Goal: Task Accomplishment & Management: Use online tool/utility

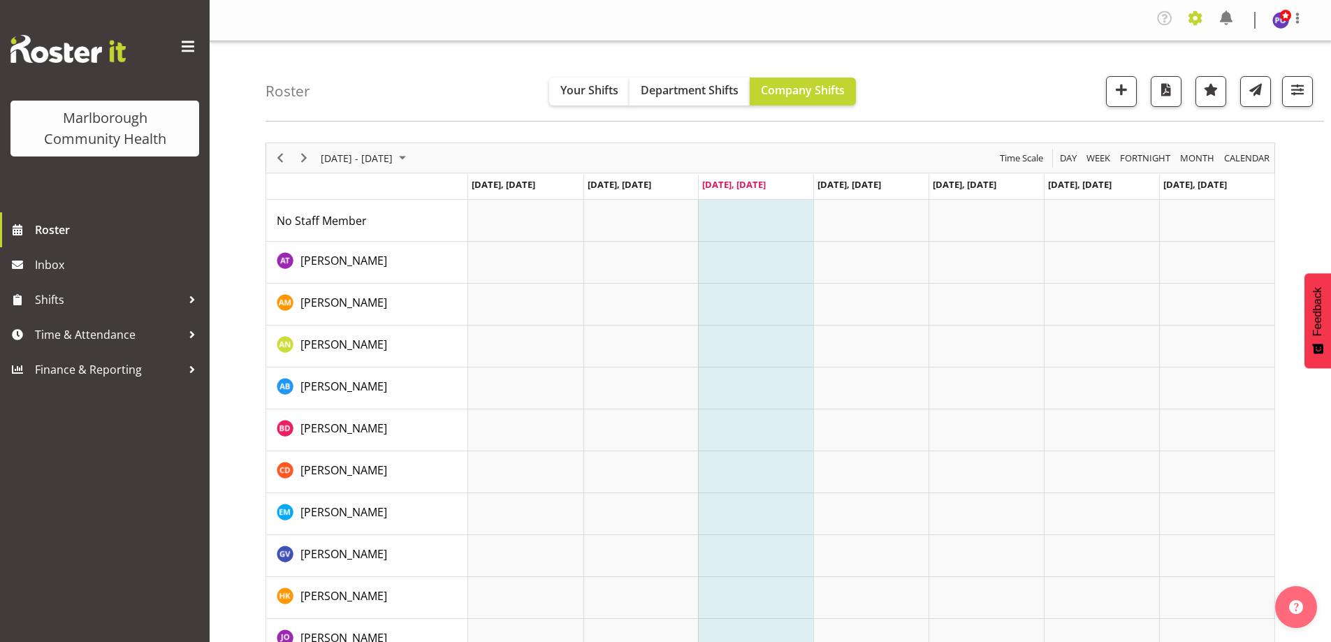
click at [1204, 20] on span at bounding box center [1195, 18] width 22 height 22
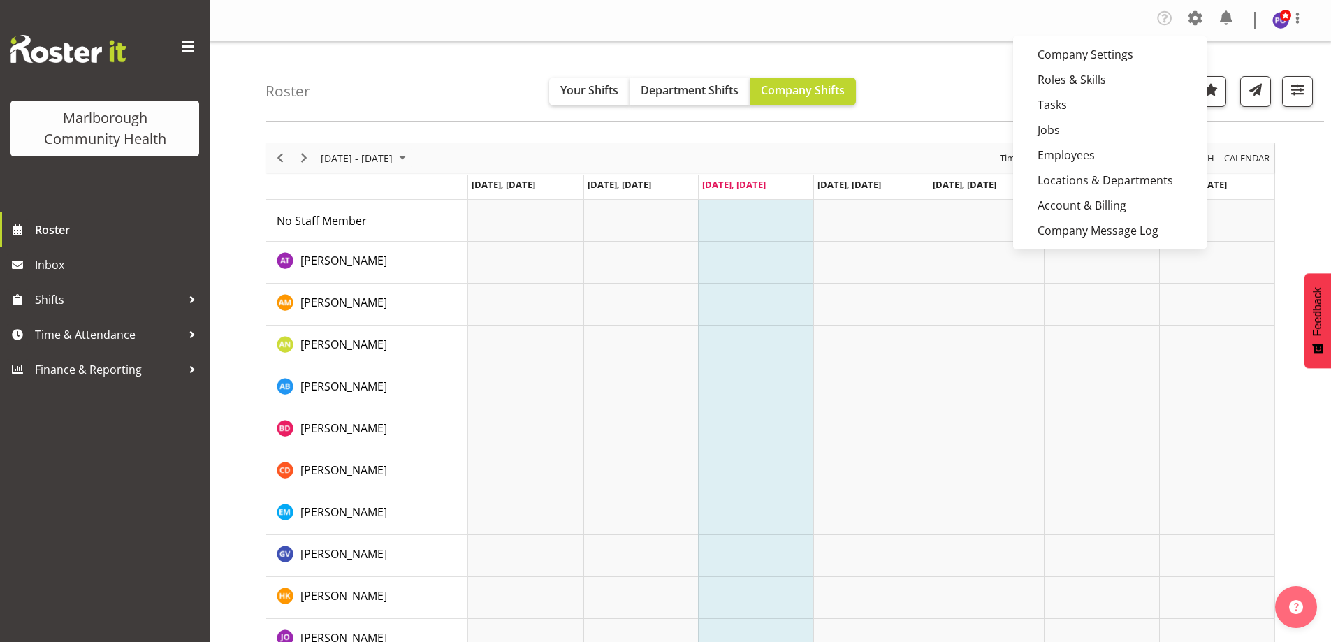
click at [977, 72] on div "Roster Your Shifts Department Shifts Company Shifts All Locations Clear Blenhei…" at bounding box center [794, 81] width 1058 height 80
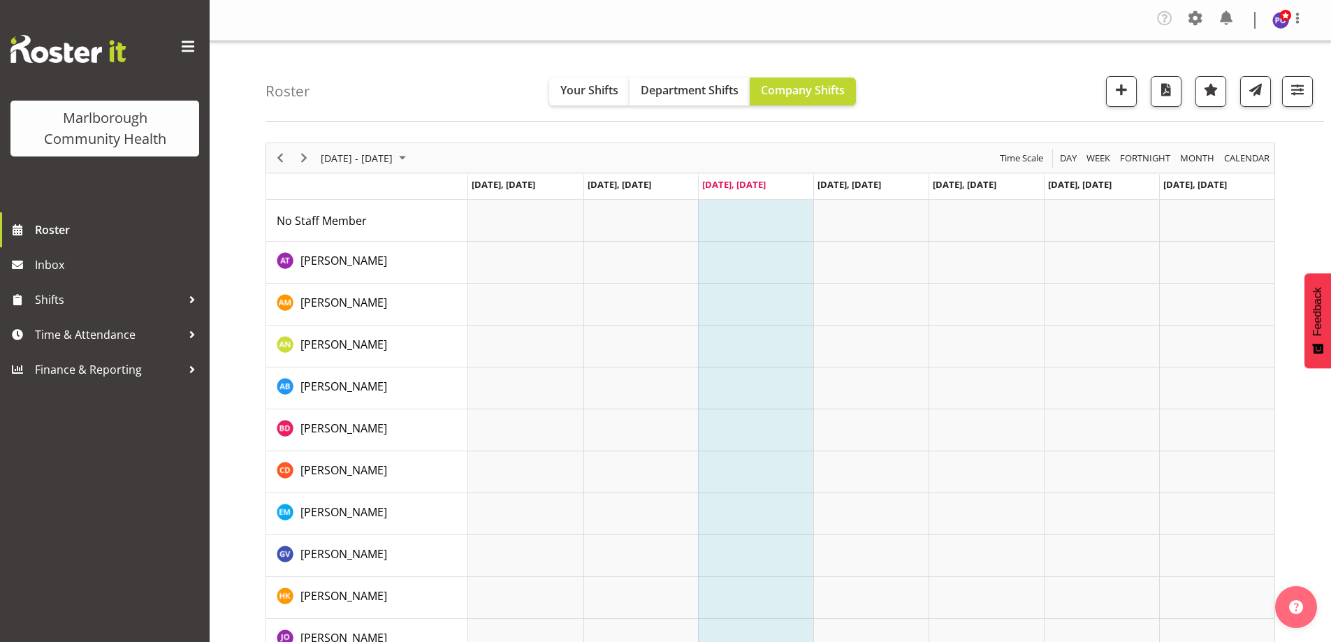
click at [951, 75] on div "Roster Your Shifts Department Shifts Company Shifts All Locations Clear Blenhei…" at bounding box center [794, 81] width 1058 height 80
click at [1197, 19] on span at bounding box center [1195, 18] width 22 height 22
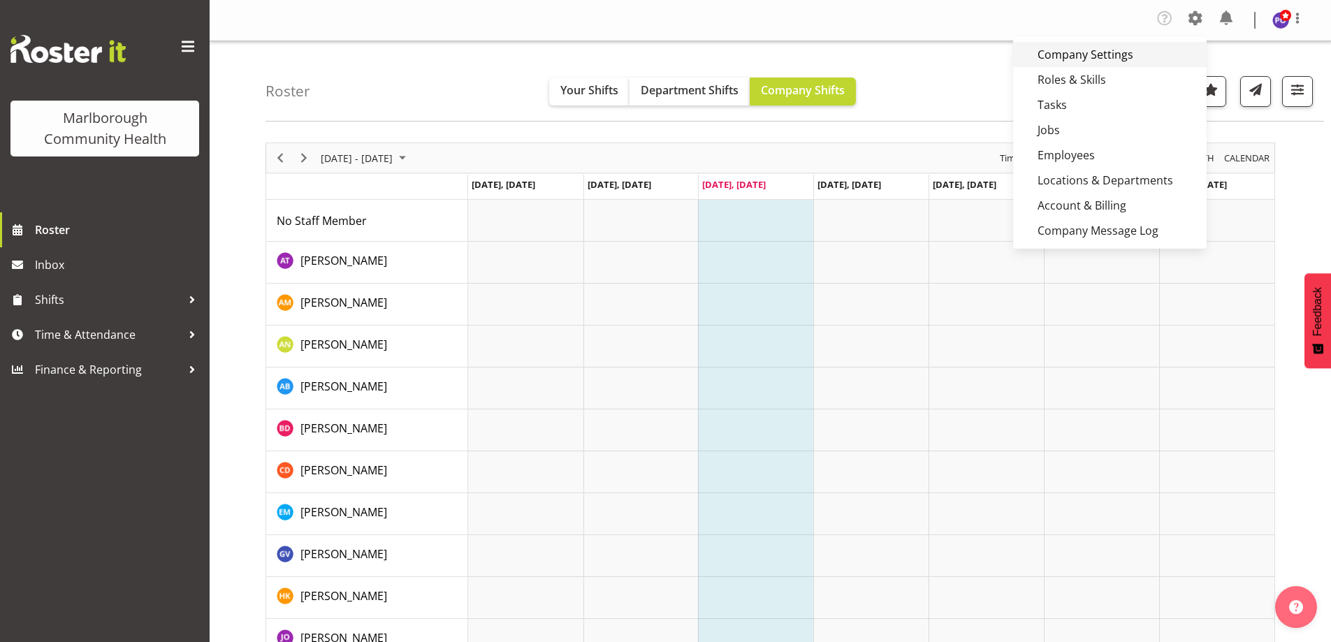
click at [1102, 59] on link "Company Settings" at bounding box center [1110, 54] width 194 height 25
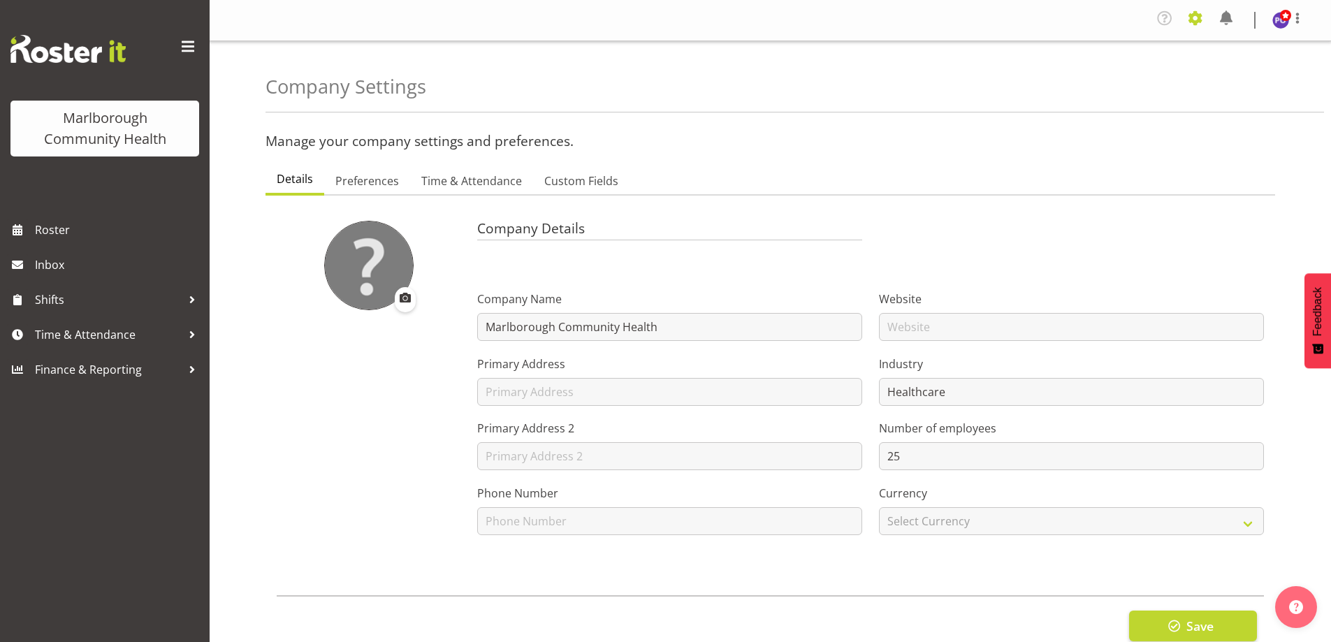
click at [1192, 22] on span at bounding box center [1195, 18] width 22 height 22
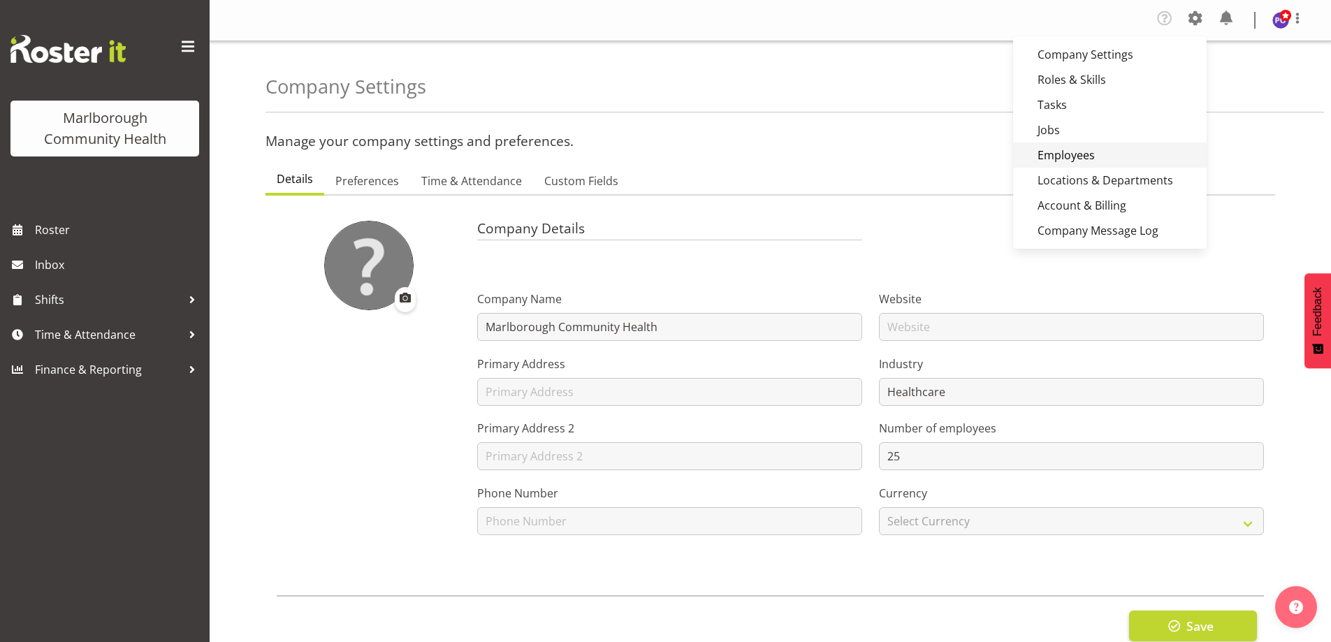
click at [1063, 157] on link "Employees" at bounding box center [1110, 155] width 194 height 25
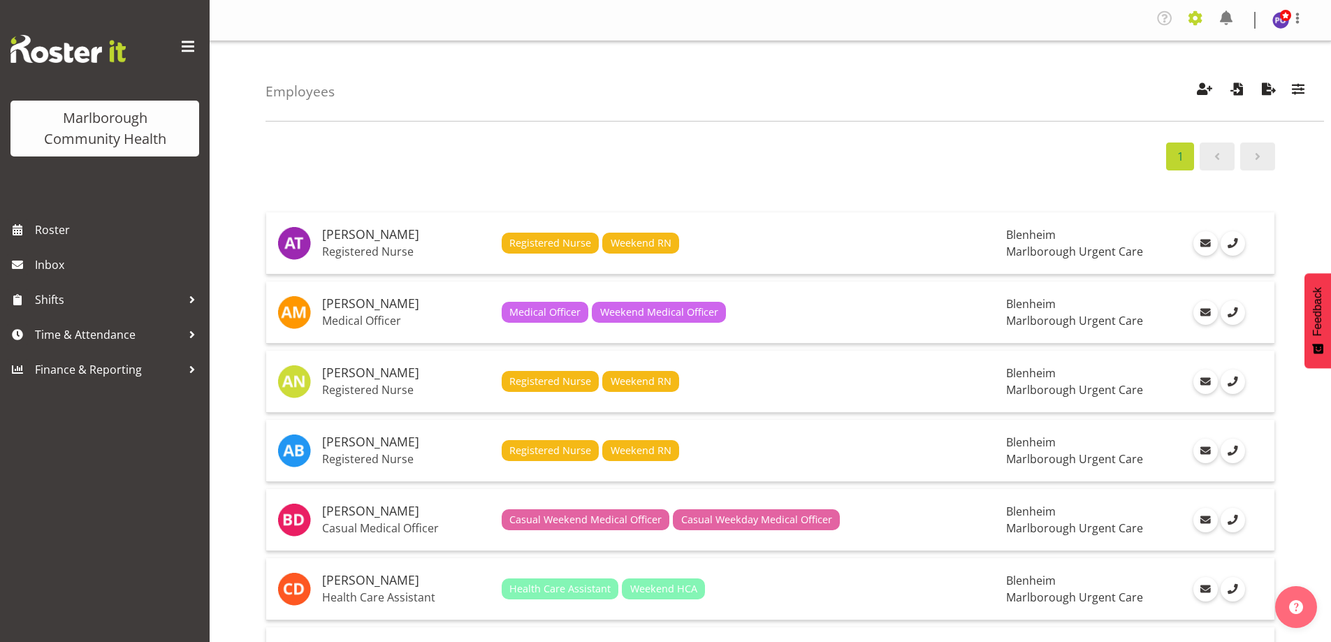
click at [1193, 22] on span at bounding box center [1195, 18] width 22 height 22
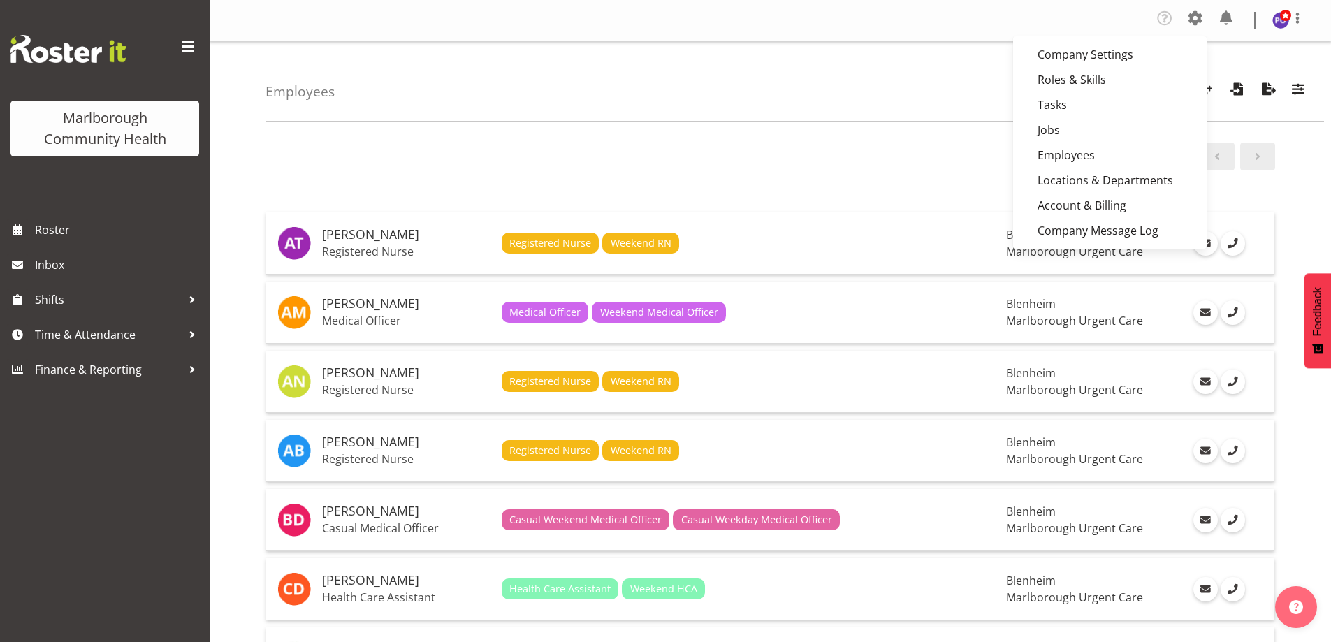
click at [948, 144] on div "1" at bounding box center [770, 157] width 1010 height 28
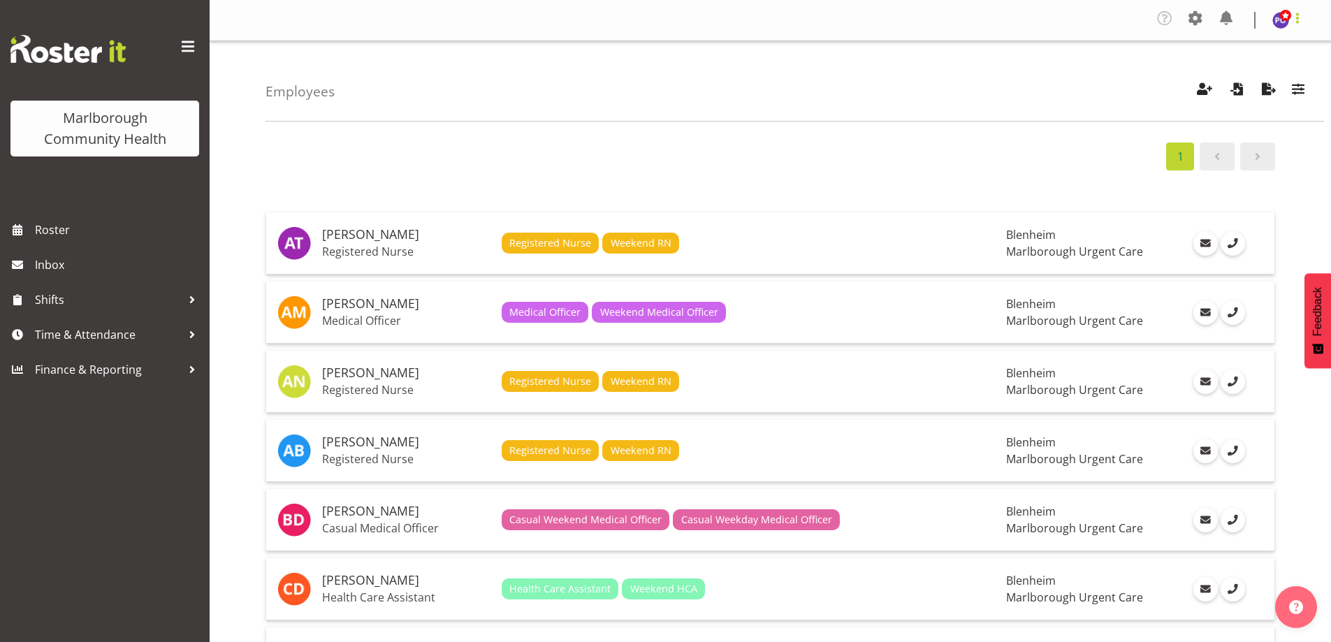
click at [1297, 24] on span at bounding box center [1297, 18] width 17 height 17
click at [103, 343] on span "Time & Attendance" at bounding box center [108, 334] width 147 height 21
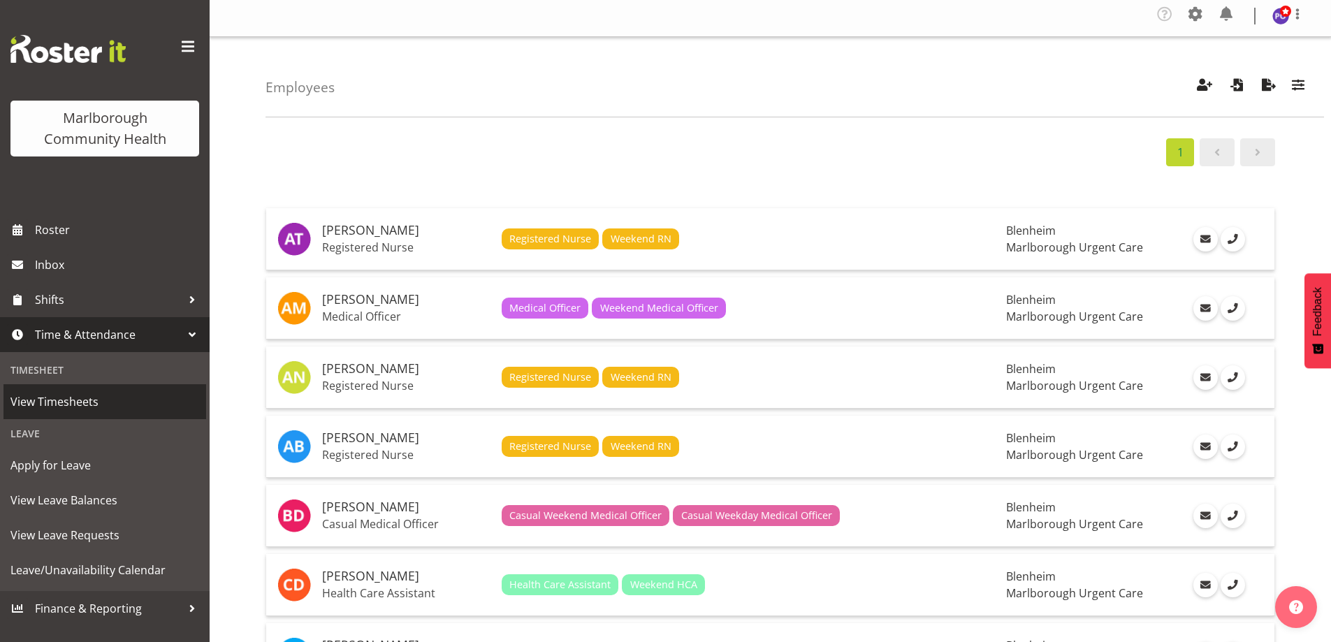
scroll to position [70, 0]
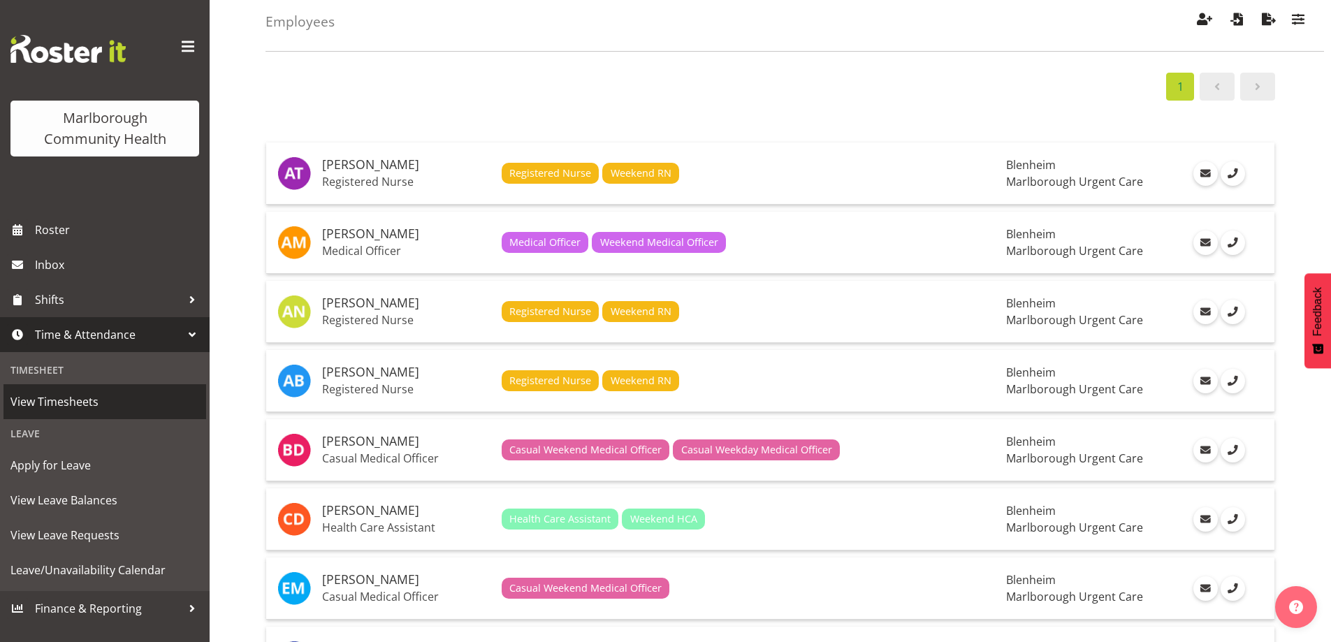
click at [70, 401] on span "View Timesheets" at bounding box center [104, 401] width 189 height 21
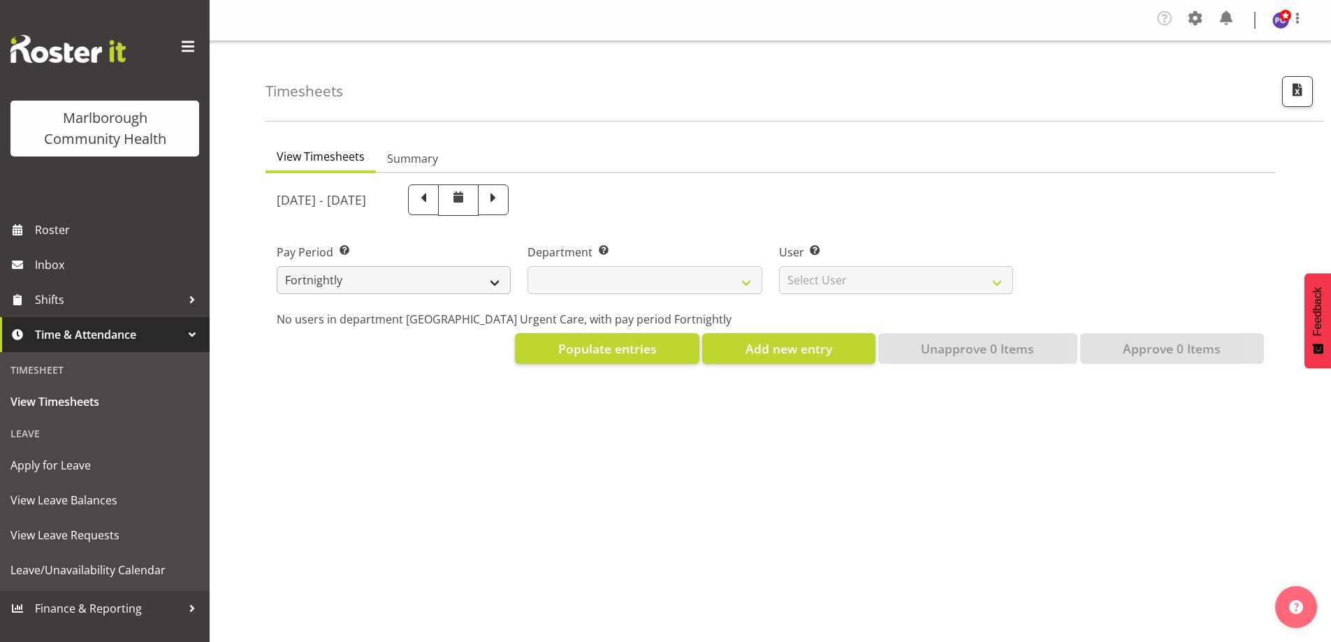
select select
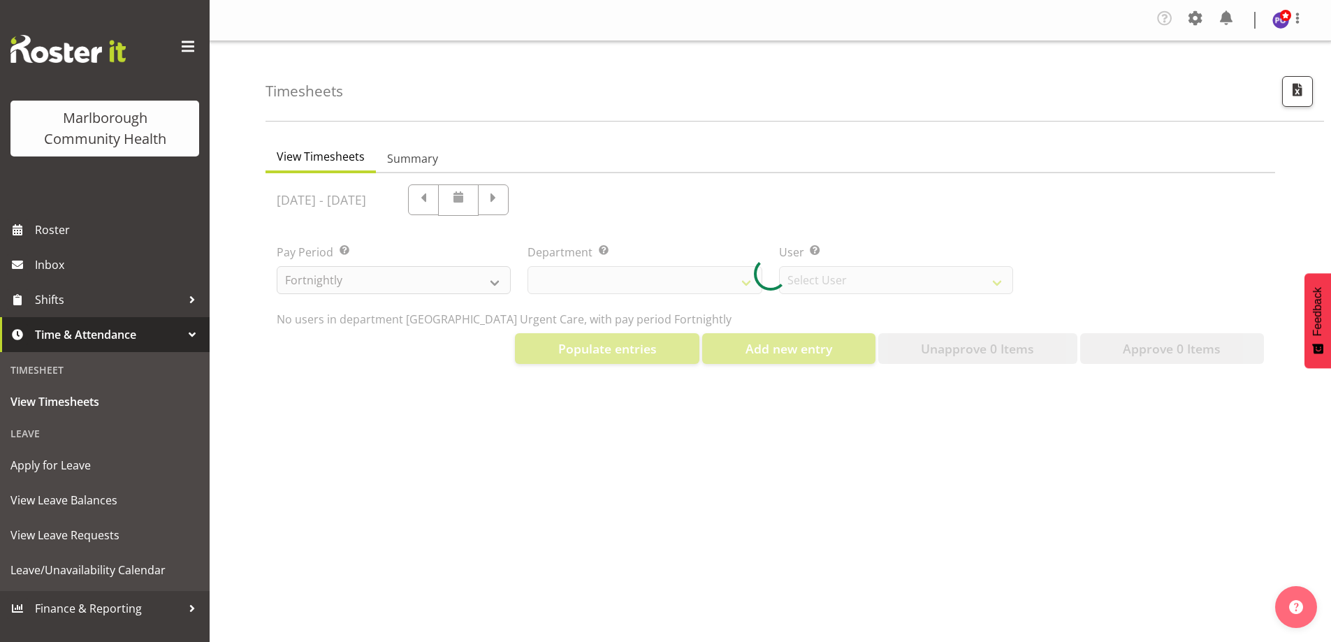
select select "11836"
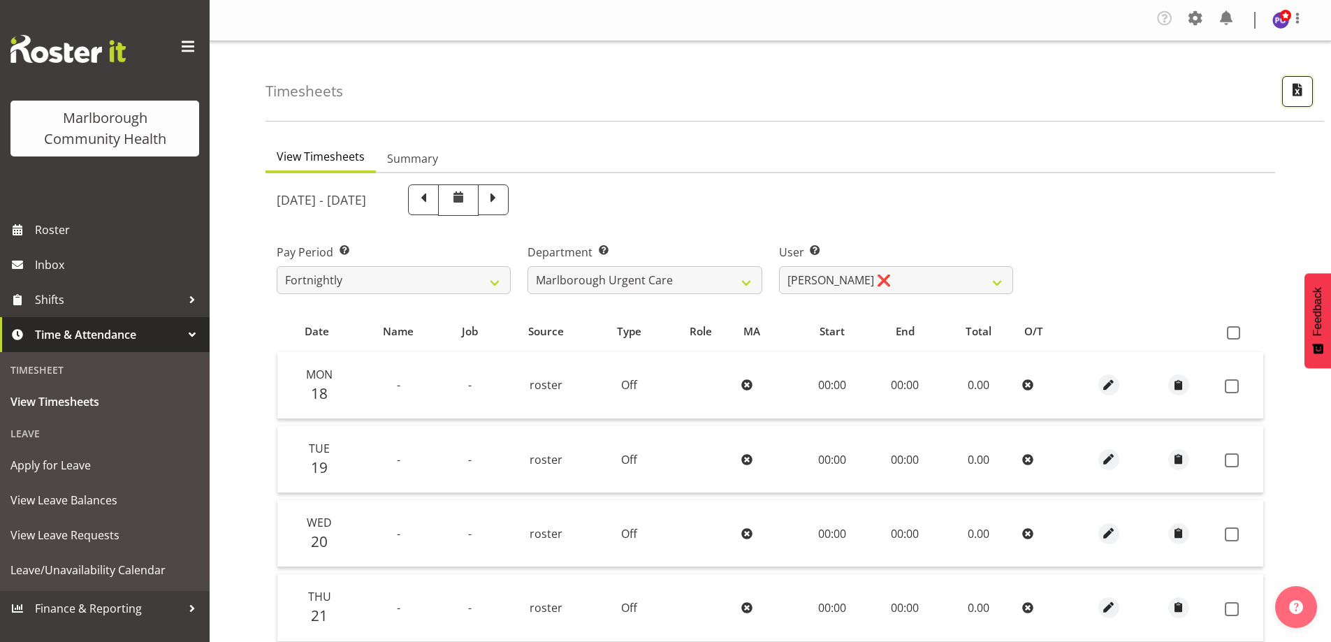
click at [1301, 91] on span "button" at bounding box center [1297, 89] width 18 height 18
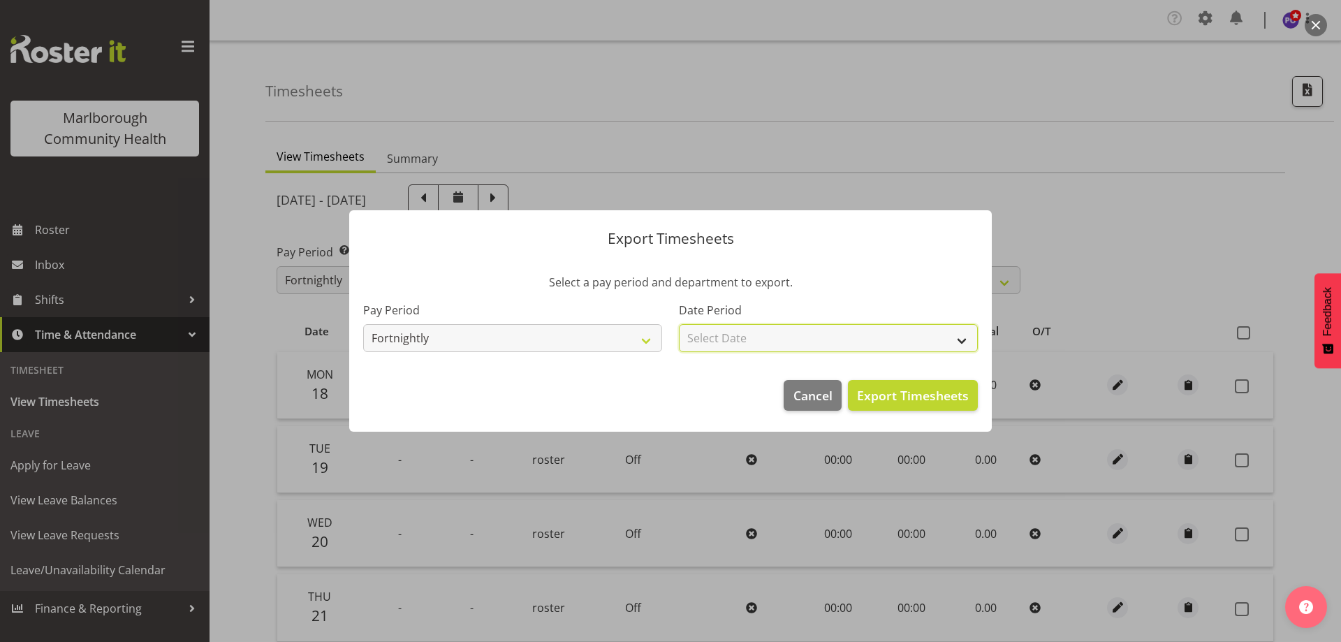
click at [967, 340] on select "Select Date Fortnight starting 18/08/2025" at bounding box center [828, 338] width 299 height 28
select select "2025-08-18"
click at [679, 324] on select "Select Date Fortnight starting 18/08/2025" at bounding box center [828, 338] width 299 height 28
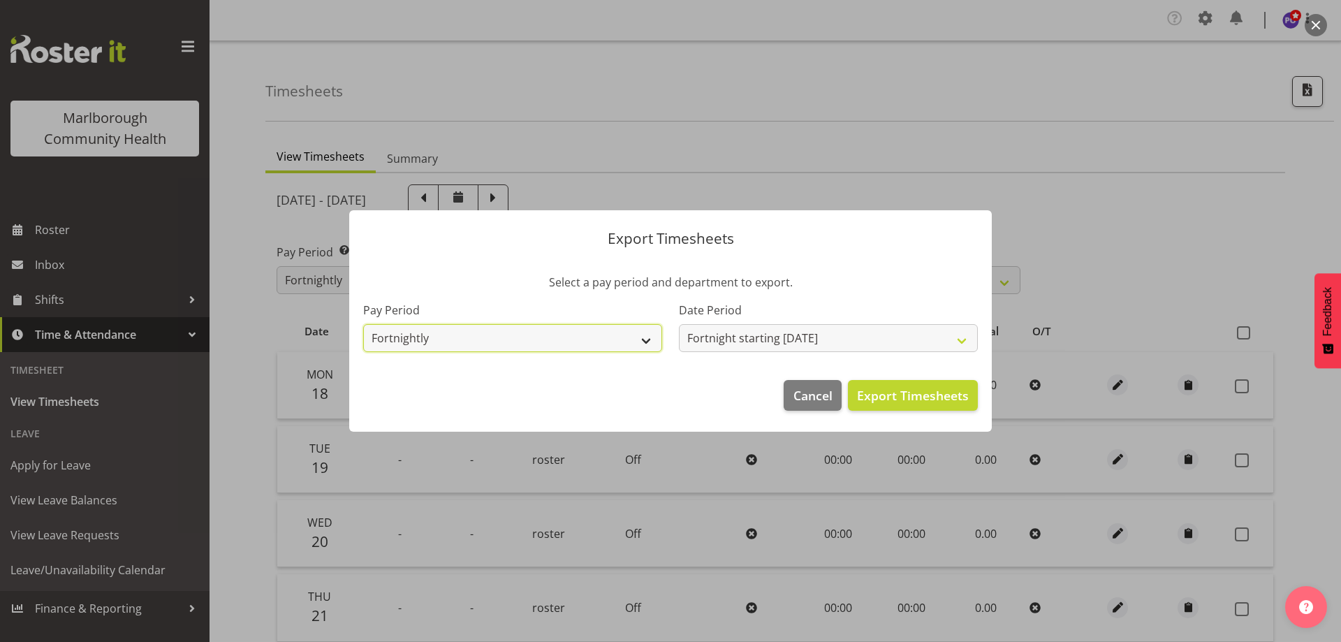
click at [648, 338] on select "Fortnightly" at bounding box center [512, 338] width 299 height 28
click at [917, 391] on span "Export Timesheets" at bounding box center [913, 395] width 112 height 18
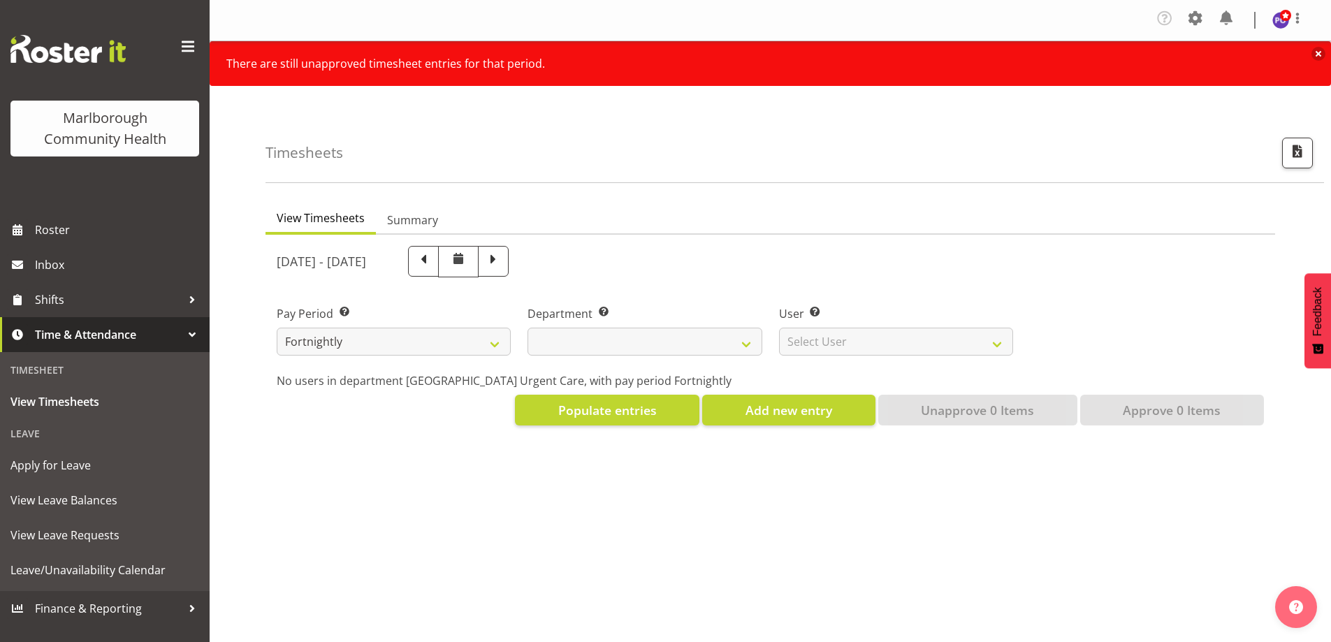
select select
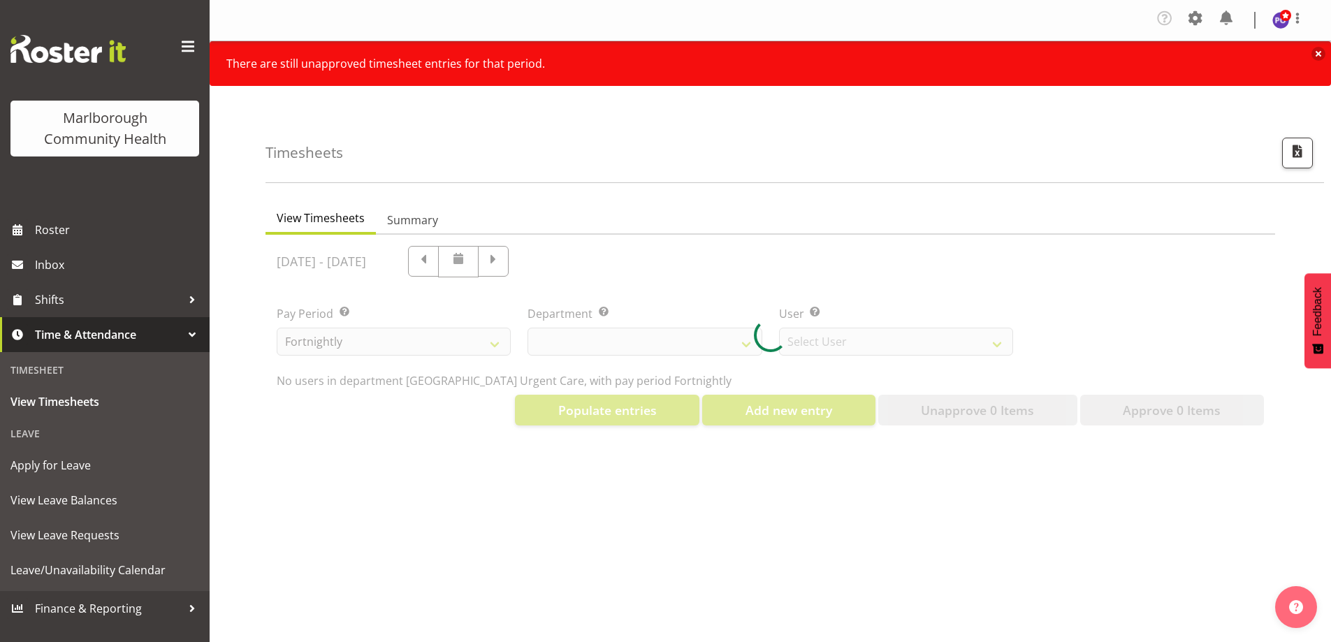
select select "11836"
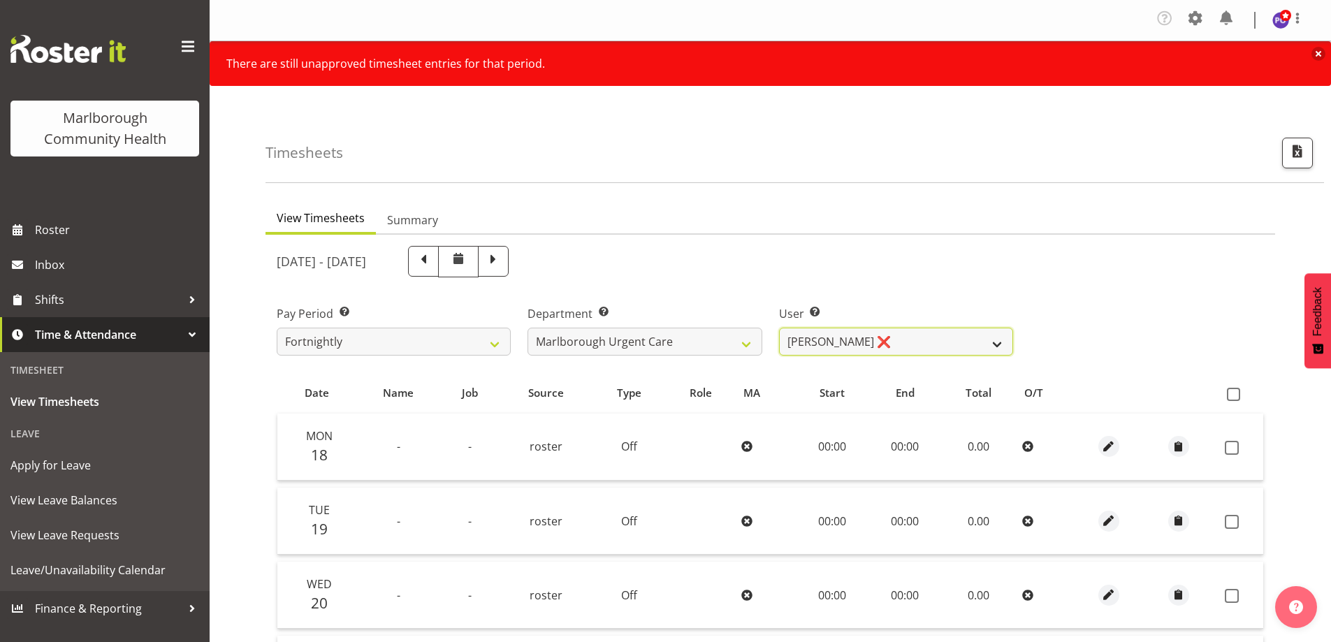
click at [997, 344] on select "[PERSON_NAME] ❌ [PERSON_NAME] ❌ [PERSON_NAME] ❌ [PERSON_NAME] ❌ [PERSON_NAME] ❌…" at bounding box center [896, 342] width 234 height 28
drag, startPoint x: 1067, startPoint y: 284, endPoint x: 754, endPoint y: 241, distance: 315.9
click at [1063, 284] on div "[DATE] - [DATE]" at bounding box center [770, 262] width 1004 height 48
click at [436, 220] on span "Summary" at bounding box center [412, 220] width 51 height 17
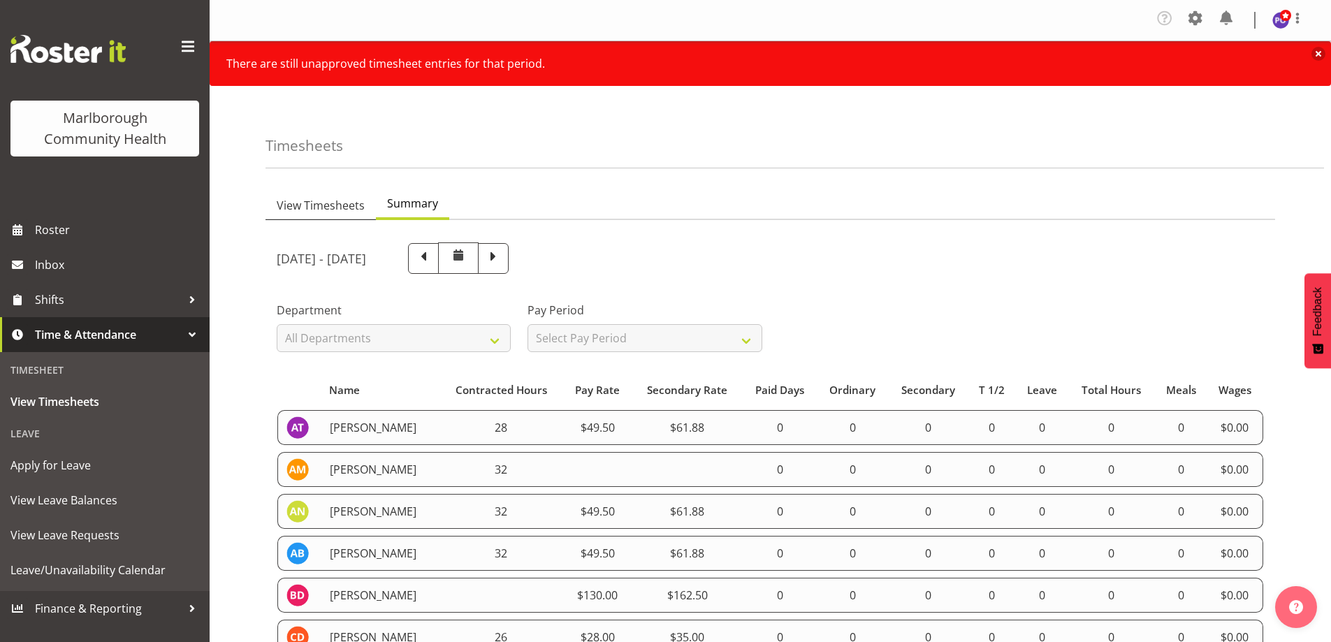
click at [303, 197] on span "View Timesheets" at bounding box center [321, 205] width 88 height 17
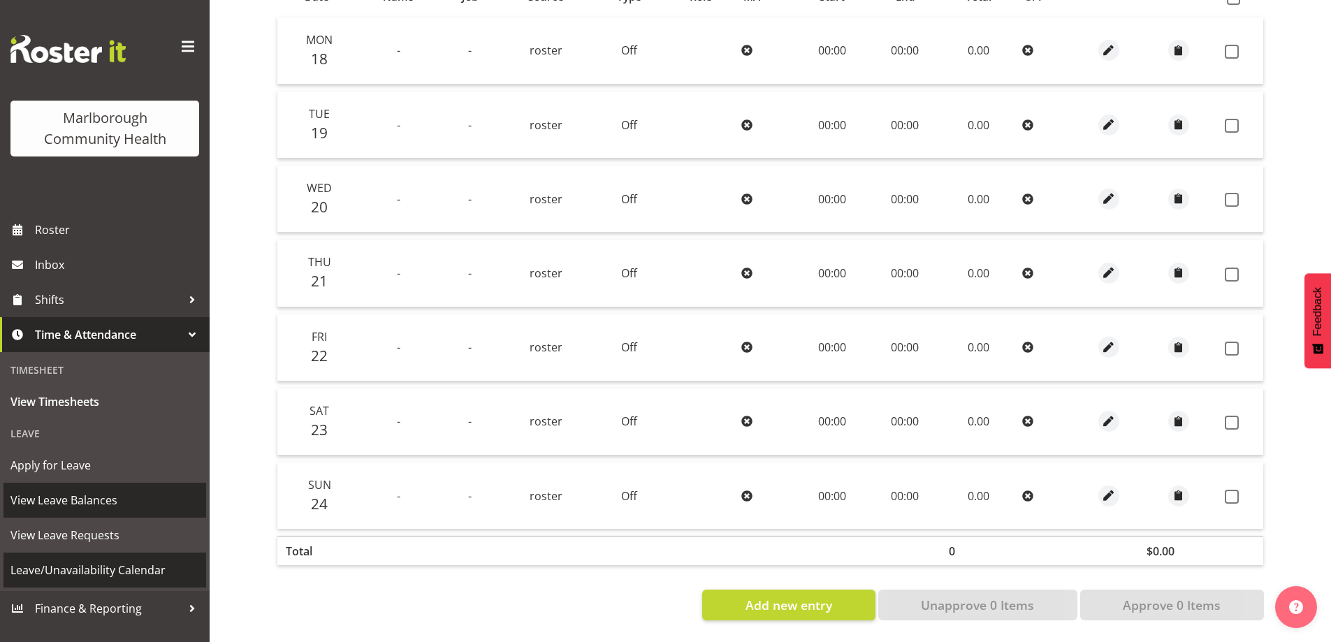
scroll to position [407, 0]
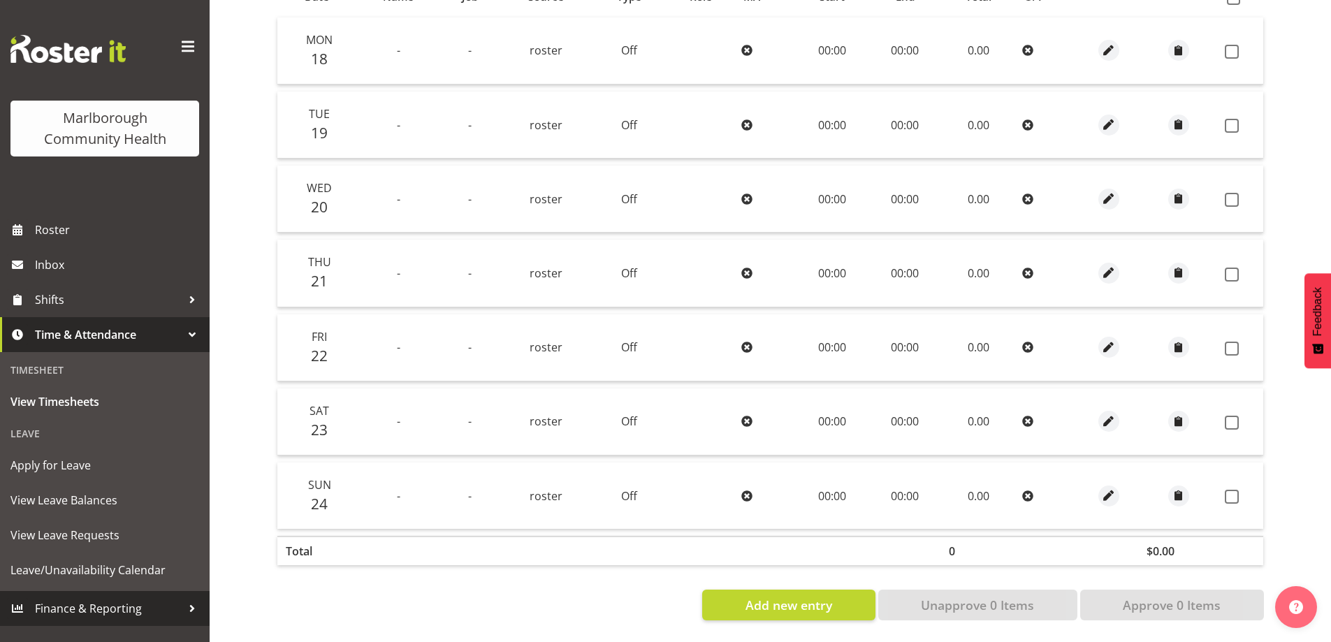
click at [135, 615] on span "Finance & Reporting" at bounding box center [108, 608] width 147 height 21
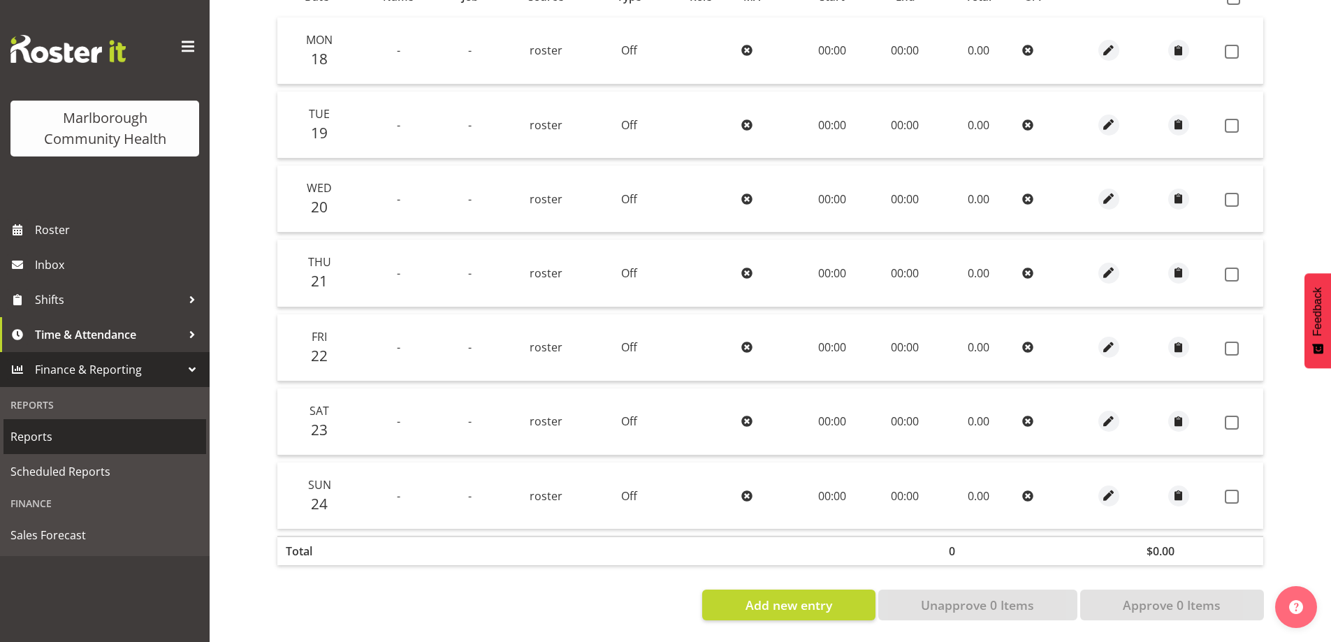
click at [41, 438] on span "Reports" at bounding box center [104, 436] width 189 height 21
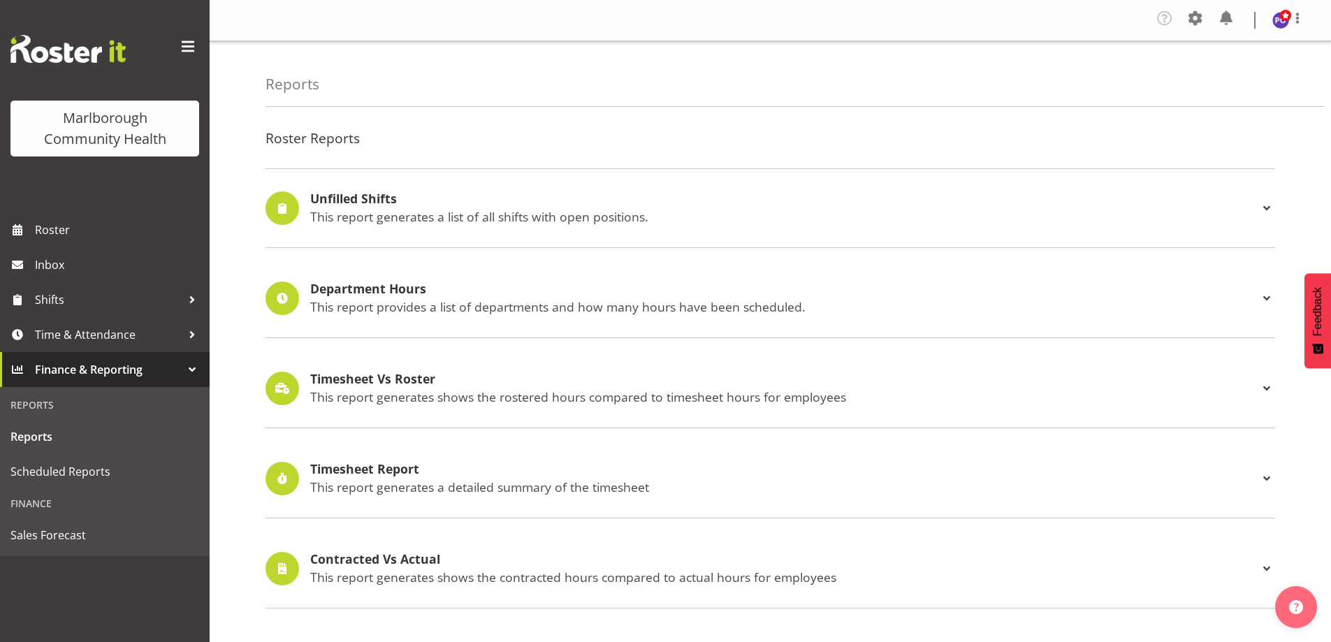
click at [435, 474] on h4 "Timesheet Report" at bounding box center [784, 470] width 948 height 14
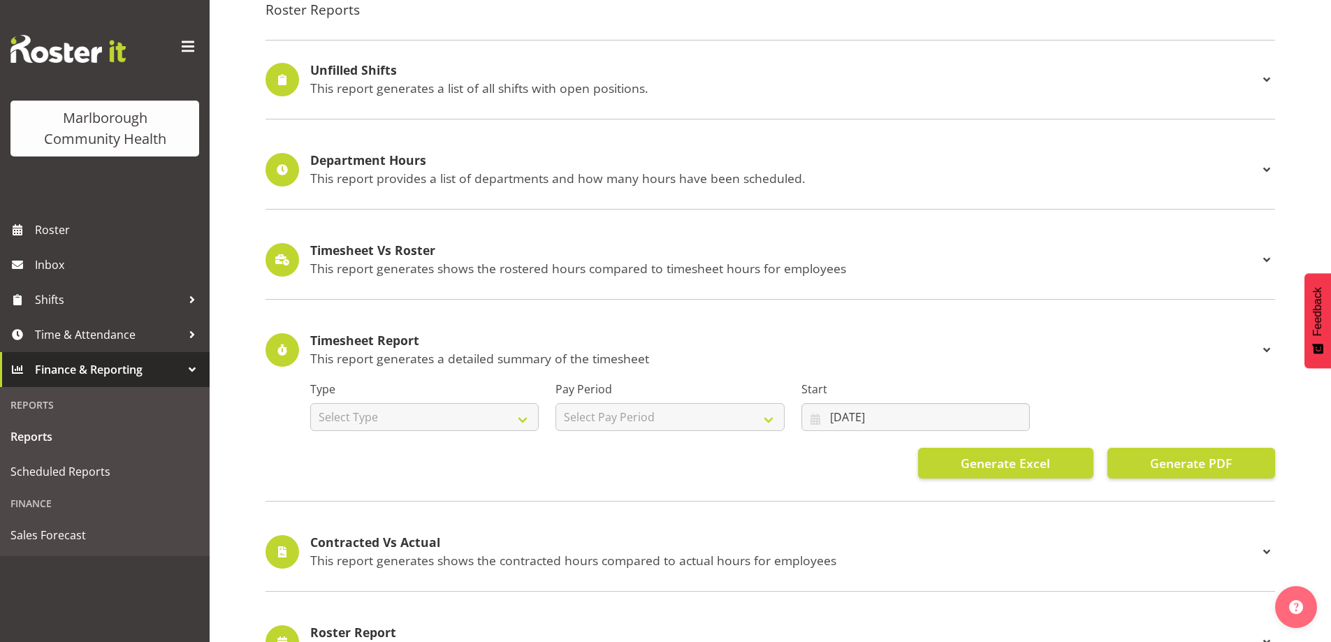
scroll to position [83, 0]
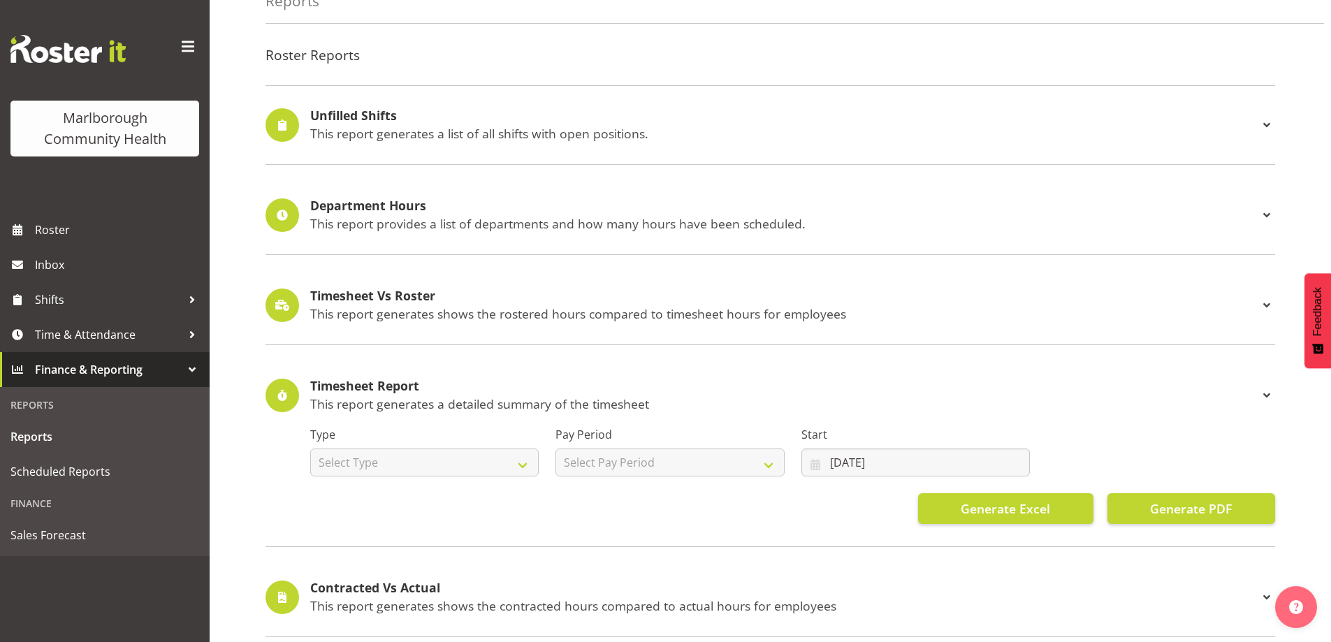
click at [615, 312] on p "This report generates shows the rostered hours compared to timesheet hours for …" at bounding box center [784, 313] width 948 height 15
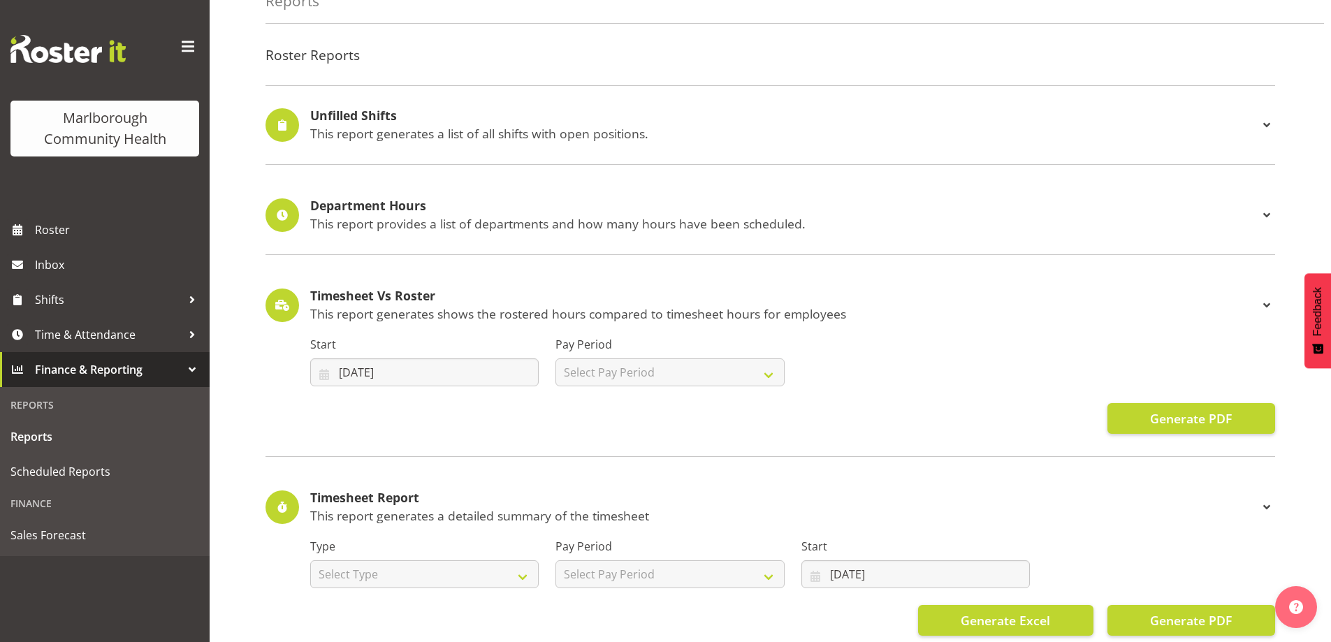
click at [1262, 507] on span at bounding box center [1266, 507] width 17 height 17
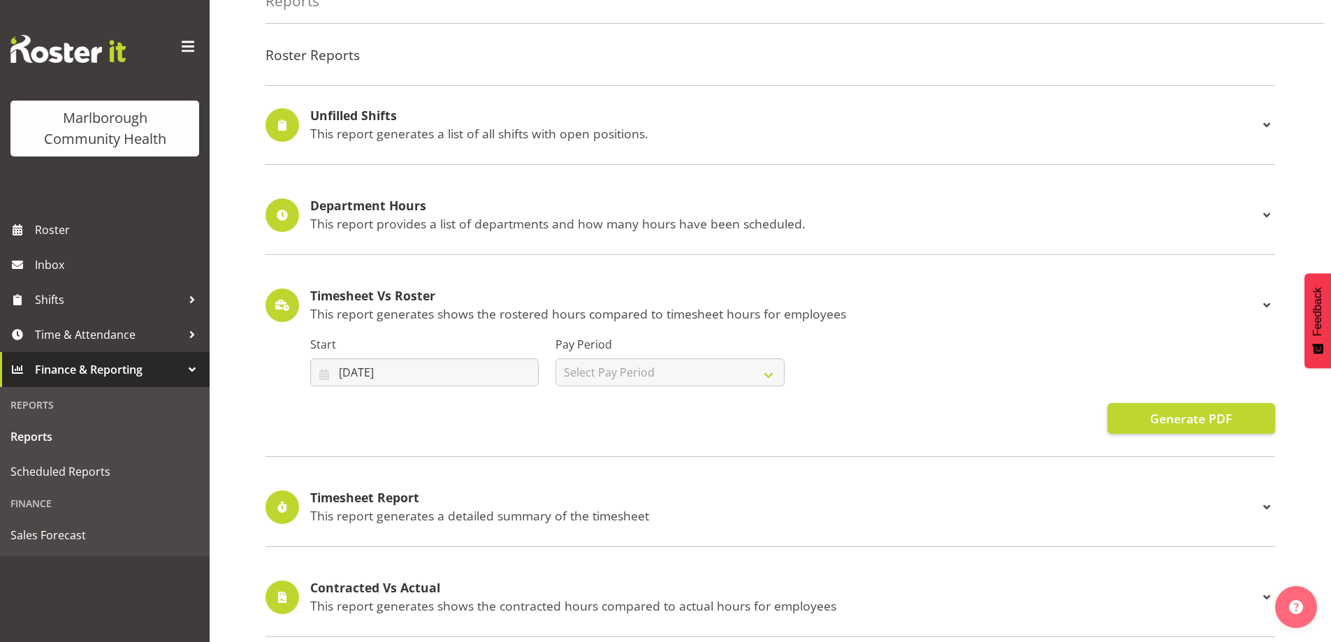
click at [1265, 506] on span at bounding box center [1266, 507] width 17 height 17
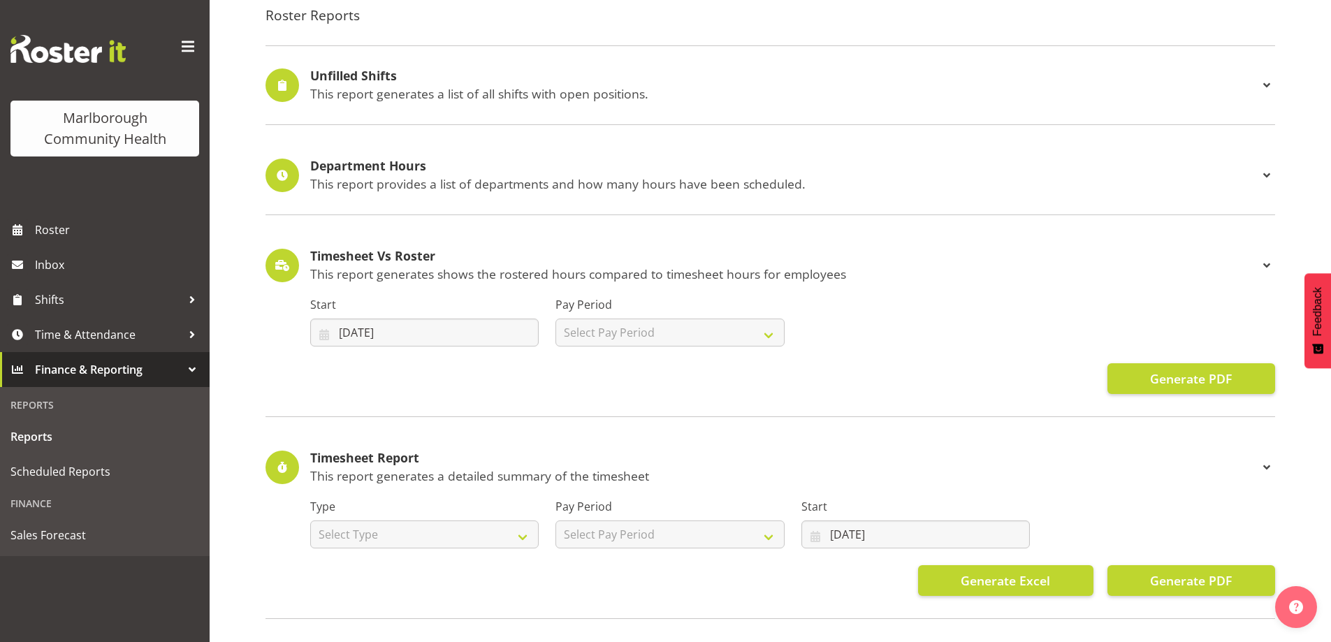
scroll to position [153, 0]
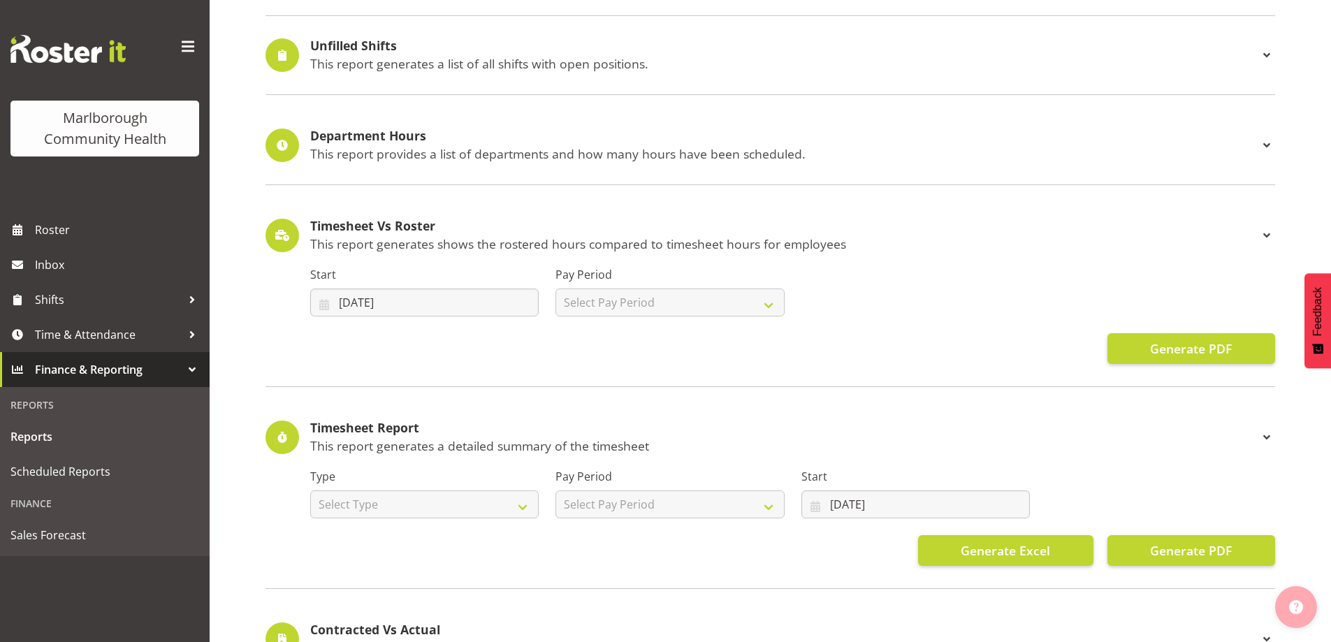
click at [1293, 609] on img "button" at bounding box center [1296, 607] width 14 height 14
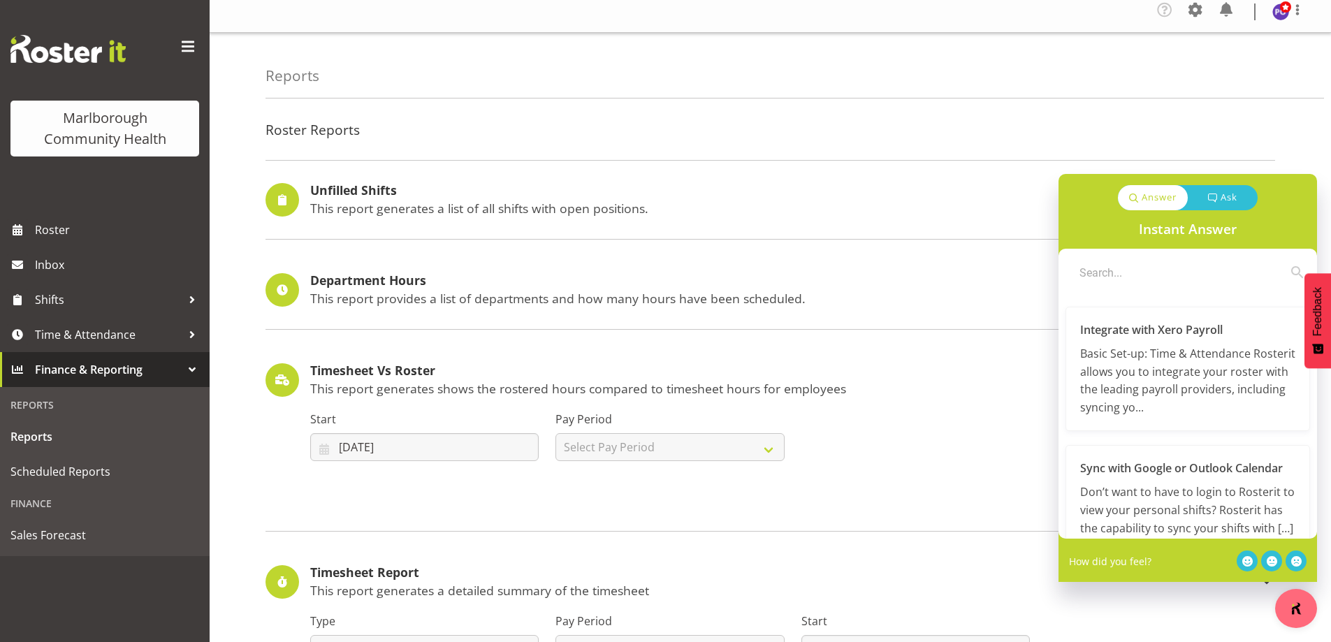
scroll to position [0, 0]
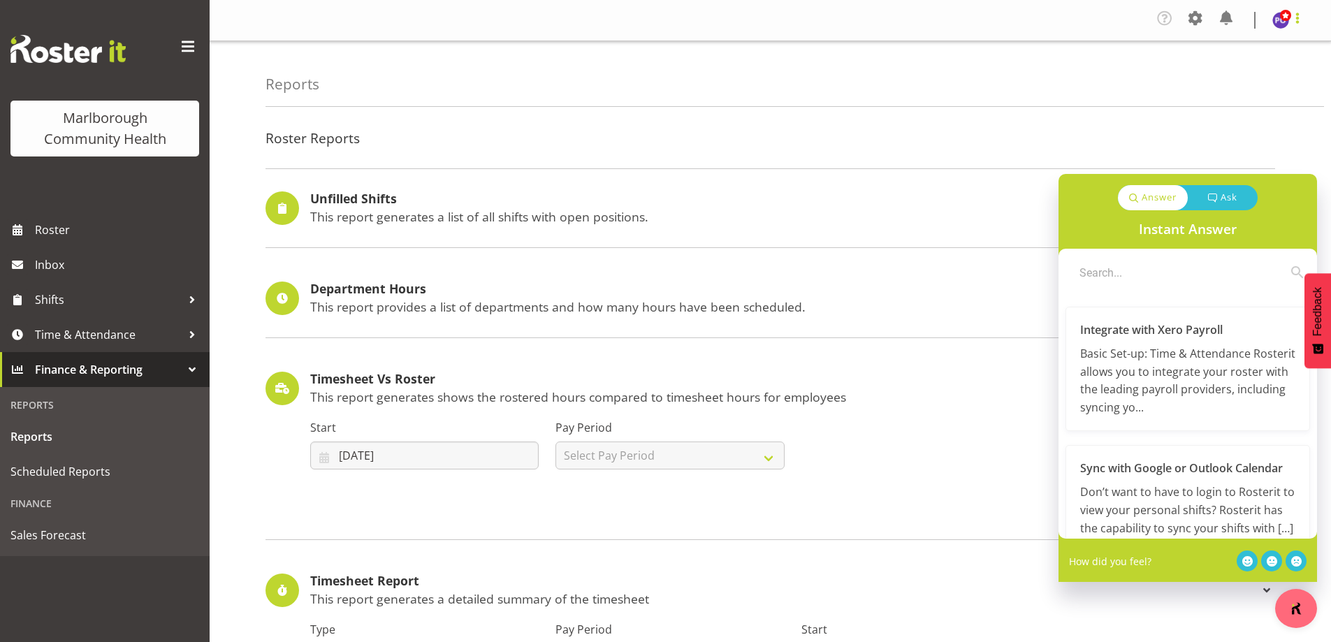
click at [1297, 18] on span at bounding box center [1297, 18] width 17 height 17
click at [1238, 80] on link "Log Out" at bounding box center [1239, 76] width 134 height 25
